Goal: Task Accomplishment & Management: Use online tool/utility

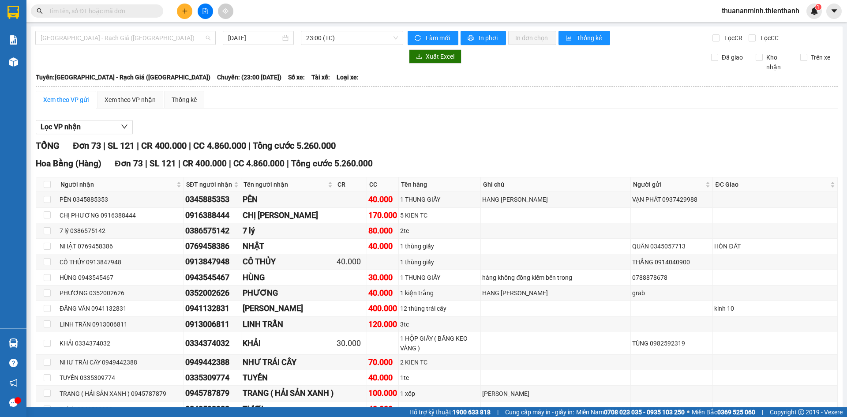
drag, startPoint x: 150, startPoint y: 39, endPoint x: 132, endPoint y: 49, distance: 20.3
click at [149, 40] on span "[GEOGRAPHIC_DATA] - Rạch Giá ([GEOGRAPHIC_DATA])" at bounding box center [126, 37] width 170 height 13
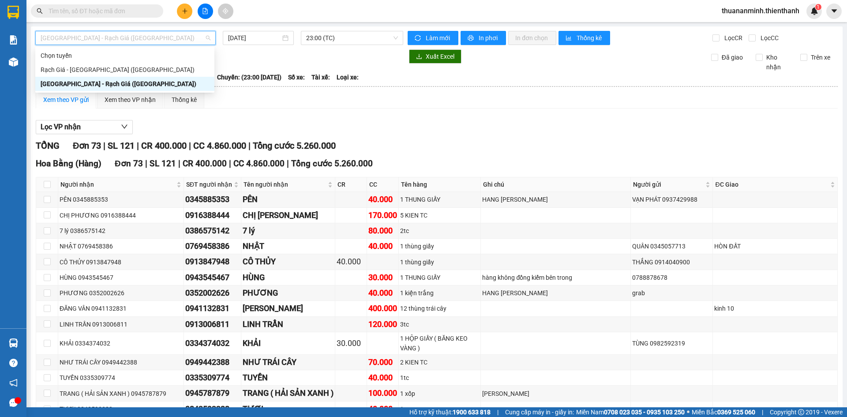
drag, startPoint x: 445, startPoint y: 116, endPoint x: 396, endPoint y: 105, distance: 49.5
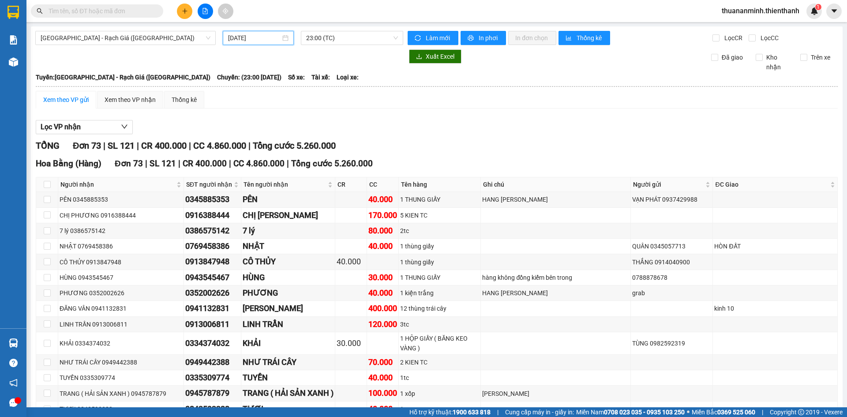
click at [261, 37] on input "[DATE]" at bounding box center [254, 38] width 52 height 10
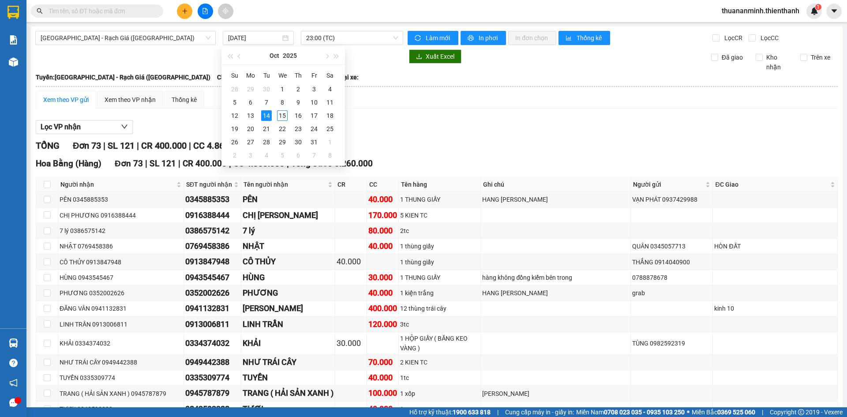
click at [449, 123] on div "Lọc VP nhận" at bounding box center [437, 127] width 802 height 15
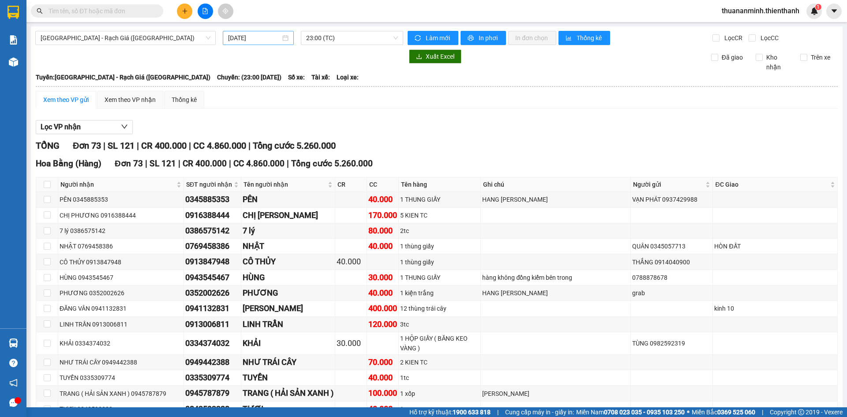
click at [257, 36] on input "[DATE]" at bounding box center [254, 38] width 52 height 10
click at [422, 131] on div "Lọc VP nhận" at bounding box center [437, 127] width 802 height 15
click at [273, 34] on input "[DATE]" at bounding box center [254, 38] width 52 height 10
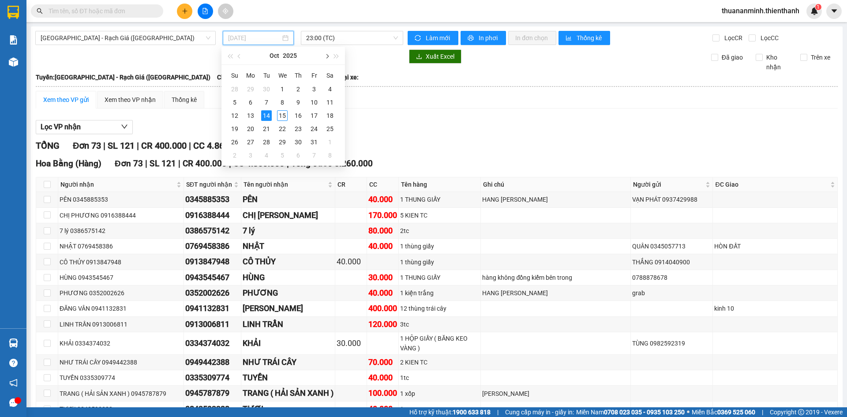
type input "[DATE]"
click at [444, 149] on div "TỔNG Đơn 73 | SL 121 | CR 400.000 | CC 4.860.000 | Tổng cước 5.260.000" at bounding box center [437, 146] width 802 height 14
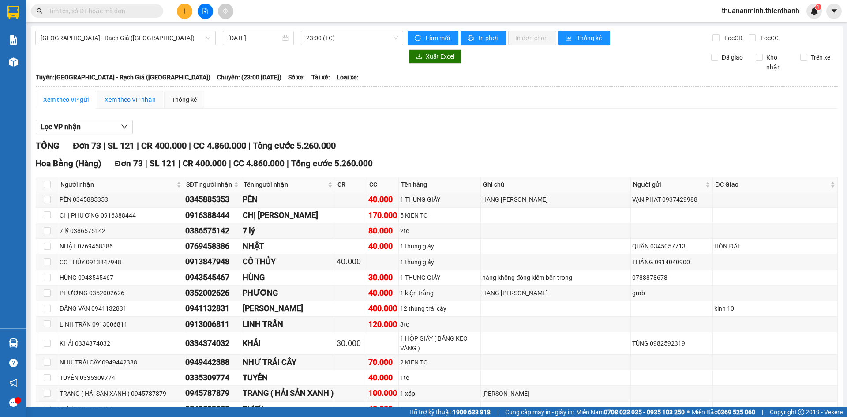
click at [128, 98] on div "Xem theo VP nhận" at bounding box center [130, 100] width 51 height 10
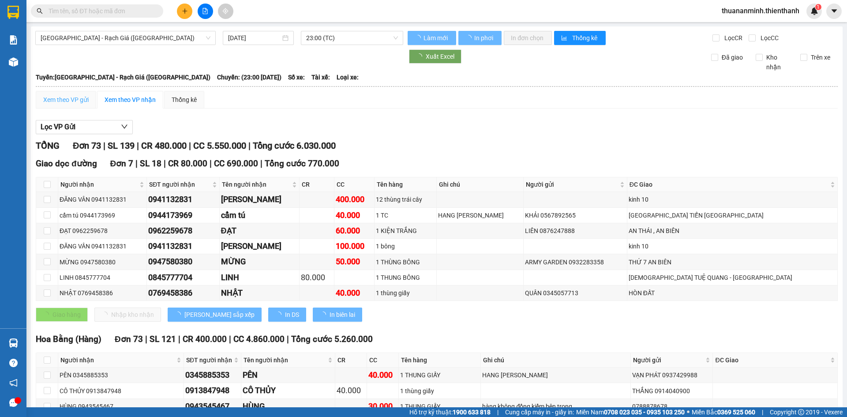
click at [74, 105] on div "Xem theo VP gửi" at bounding box center [66, 100] width 60 height 18
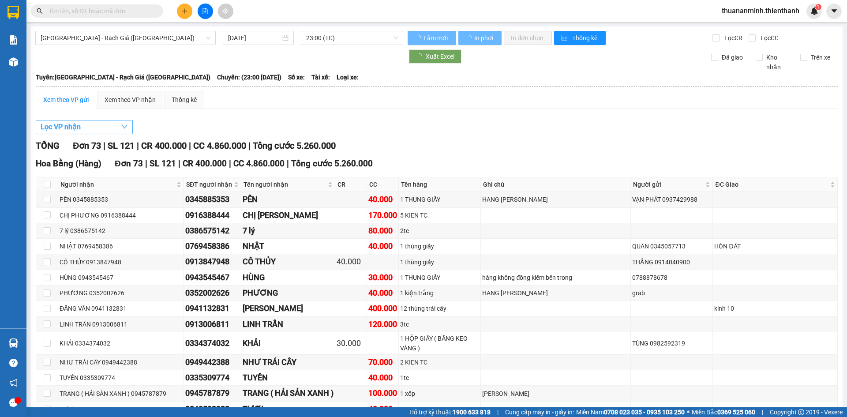
click at [78, 126] on span "Lọc VP nhận" at bounding box center [61, 126] width 40 height 11
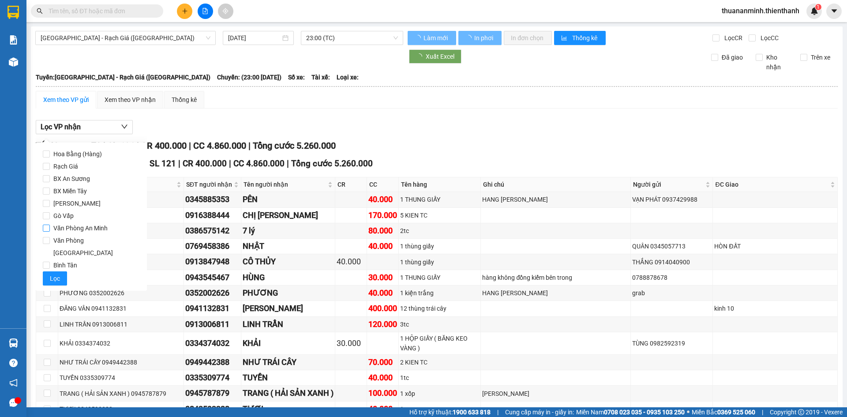
click at [81, 227] on span "Văn Phòng An Minh" at bounding box center [80, 228] width 61 height 12
click at [50, 227] on input "Văn Phòng An Minh" at bounding box center [46, 227] width 7 height 7
checkbox input "true"
click at [56, 273] on span "Lọc" at bounding box center [55, 278] width 10 height 10
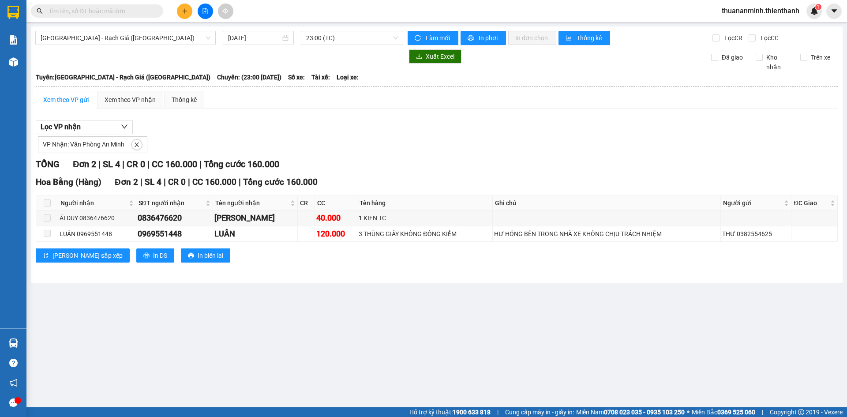
click at [512, 156] on div "Lọc VP nhận VP Nhận: Văn Phòng [GEOGRAPHIC_DATA] 2 | SL 4 | CR 0 | CC 160.000 |…" at bounding box center [437, 195] width 802 height 158
drag, startPoint x: 531, startPoint y: 231, endPoint x: 591, endPoint y: 240, distance: 61.1
click at [588, 235] on div "HƯ HỎNG BÊN TRONG NHÀ XE KHÔNG CHỊU TRÁCH NHIỆM" at bounding box center [606, 234] width 225 height 10
drag, startPoint x: 612, startPoint y: 276, endPoint x: 610, endPoint y: 271, distance: 5.9
click at [613, 276] on div "[GEOGRAPHIC_DATA] - Rạch Giá ([GEOGRAPHIC_DATA]) [DATE] 23:00 (TC) Làm mới In p…" at bounding box center [436, 154] width 811 height 256
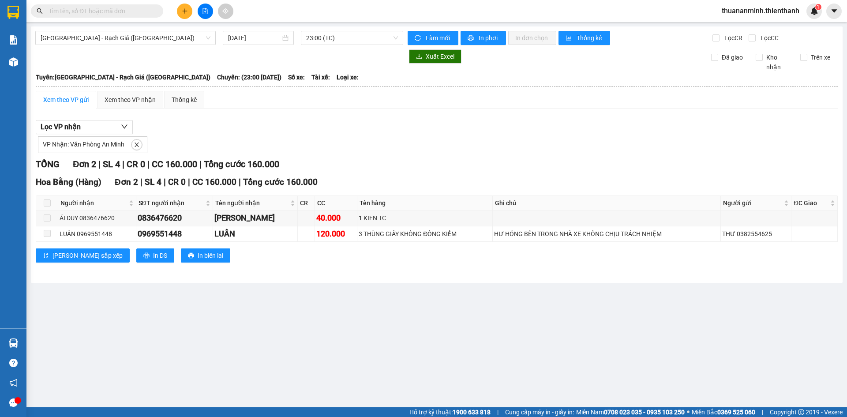
click at [569, 163] on div "TỔNG Đơn 2 | SL 4 | CR 0 | CC 160.000 | Tổng cước 160.000" at bounding box center [437, 164] width 802 height 14
click at [322, 37] on span "23:00 (TC)" at bounding box center [352, 37] width 92 height 13
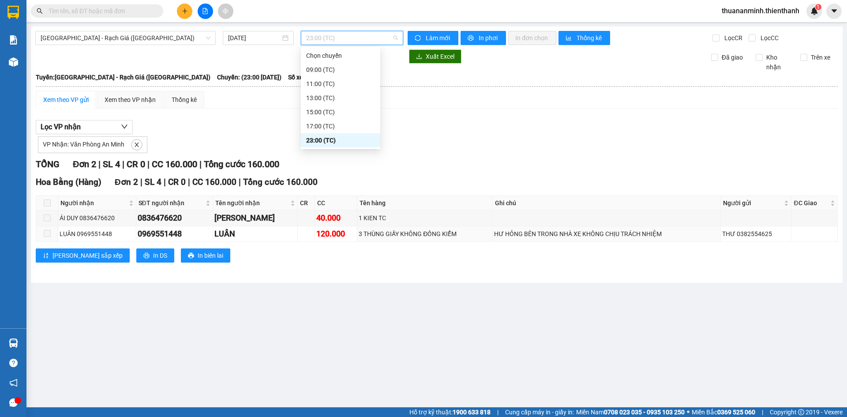
click at [551, 244] on div "Hoa Bằng (Hàng) Đơn 2 | SL 4 | CR 0 | CC 160.000 | Tổng cước 160.000 Người nhận…" at bounding box center [437, 222] width 802 height 93
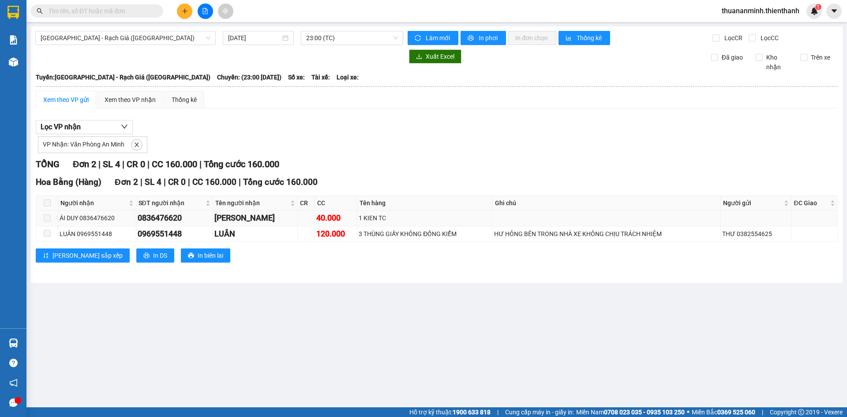
click at [181, 221] on div "0836476620" at bounding box center [175, 218] width 74 height 12
drag, startPoint x: 181, startPoint y: 221, endPoint x: 167, endPoint y: 217, distance: 15.1
click at [167, 217] on div "0836476620" at bounding box center [175, 218] width 74 height 12
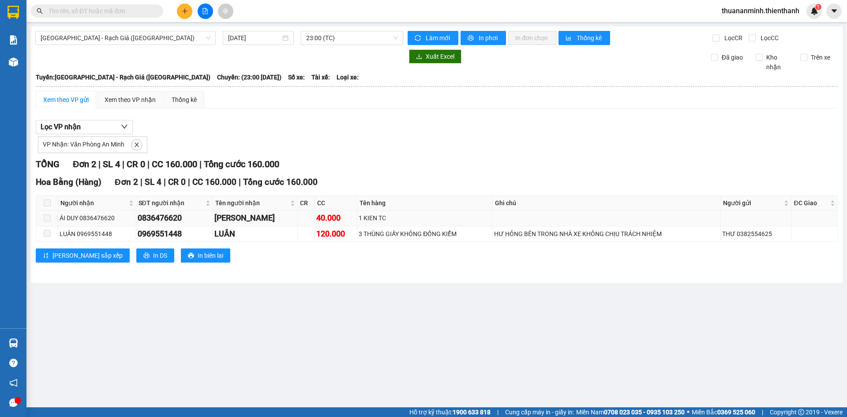
drag, startPoint x: 167, startPoint y: 217, endPoint x: 164, endPoint y: 221, distance: 4.7
click at [164, 221] on div "0836476620" at bounding box center [175, 218] width 74 height 12
click at [163, 220] on div "0836476620" at bounding box center [175, 218] width 74 height 12
copy div "0836476620"
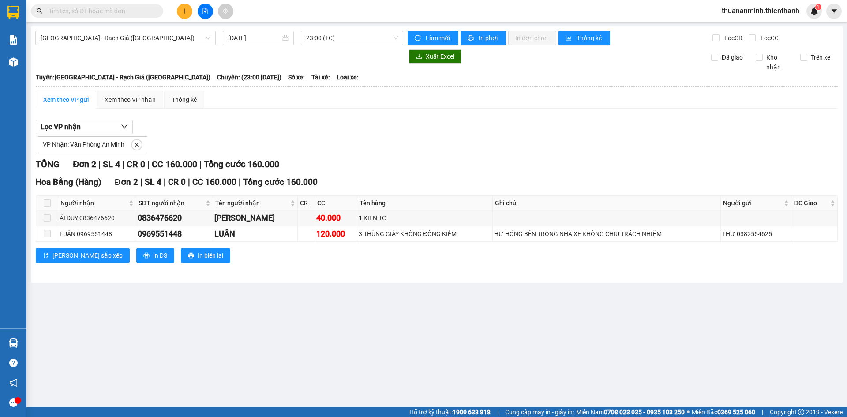
click at [318, 154] on div "Lọc VP nhận VP Nhận: Văn Phòng [GEOGRAPHIC_DATA] 2 | SL 4 | CR 0 | CC 160.000 |…" at bounding box center [437, 195] width 802 height 158
click at [253, 39] on input "[DATE]" at bounding box center [254, 38] width 52 height 10
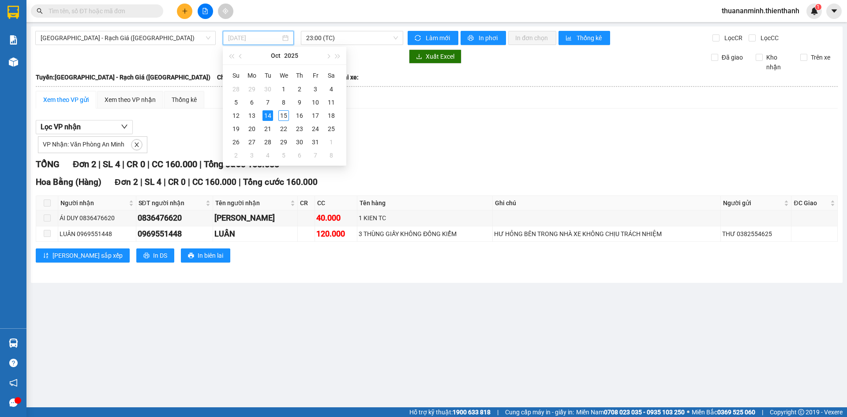
type input "[DATE]"
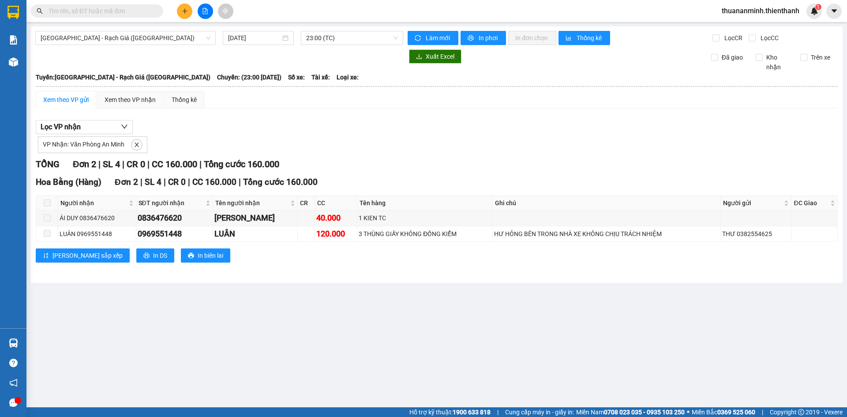
click at [386, 130] on div "Lọc VP nhận VP Nhận: Văn Phòng An Minh" at bounding box center [437, 136] width 802 height 33
